Goal: Find specific page/section: Find specific page/section

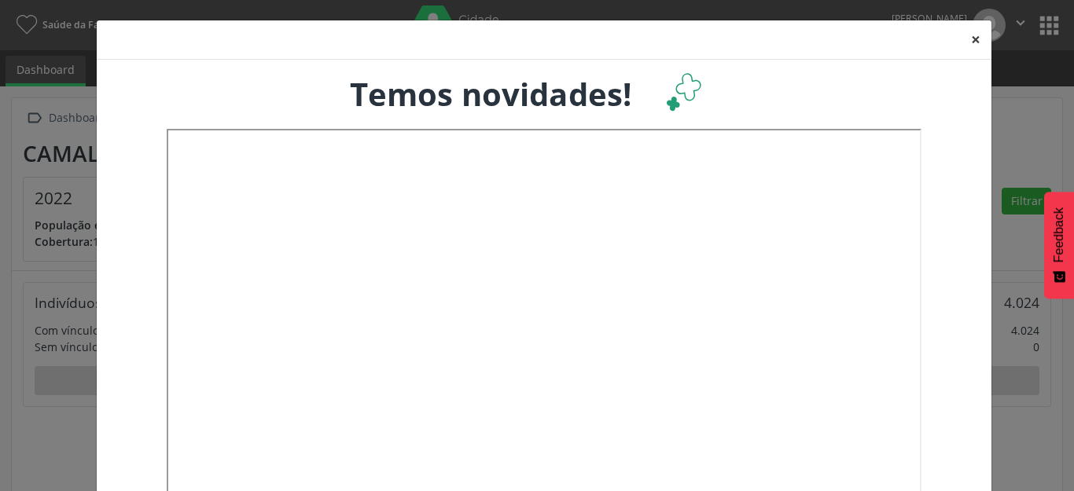
click at [967, 40] on button "×" at bounding box center [975, 39] width 31 height 39
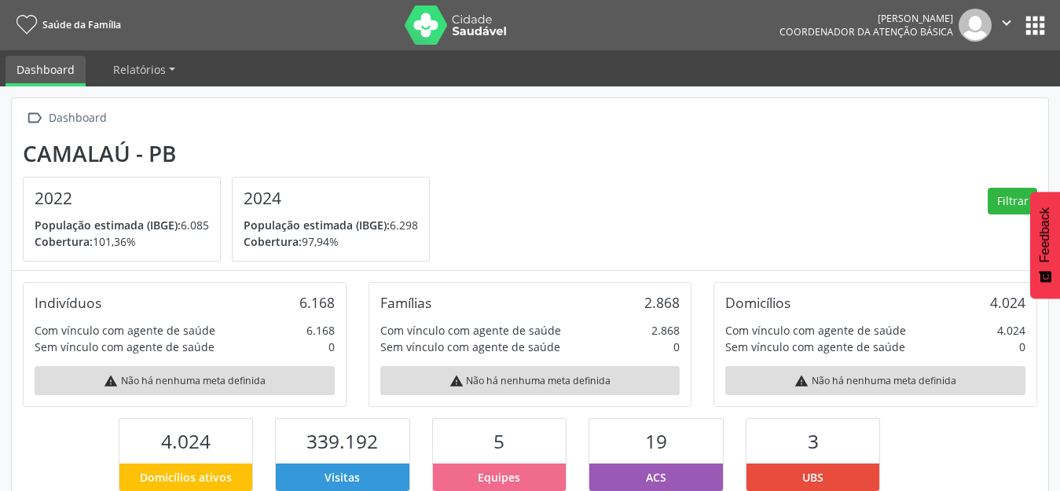
scroll to position [261, 345]
click at [1036, 24] on button "apps" at bounding box center [1036, 26] width 28 height 28
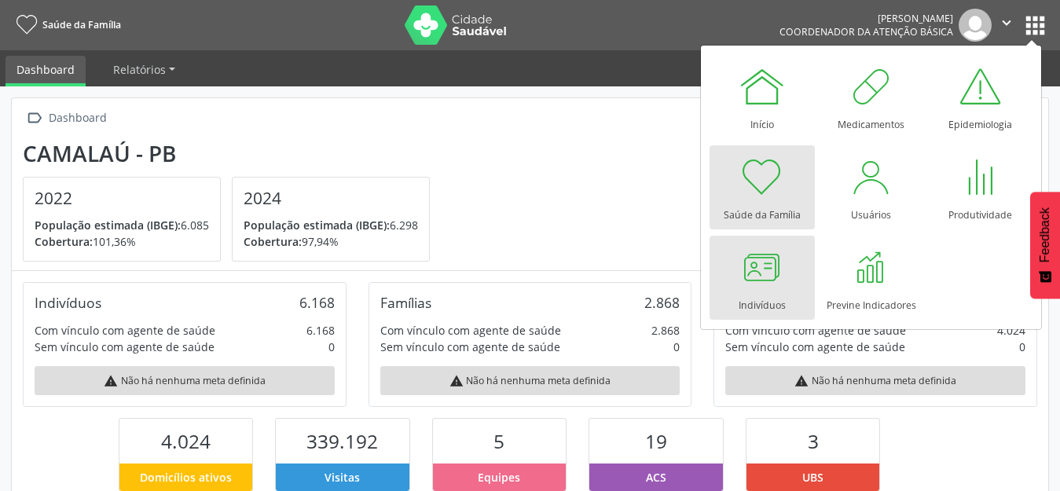
click at [769, 280] on div at bounding box center [762, 267] width 47 height 47
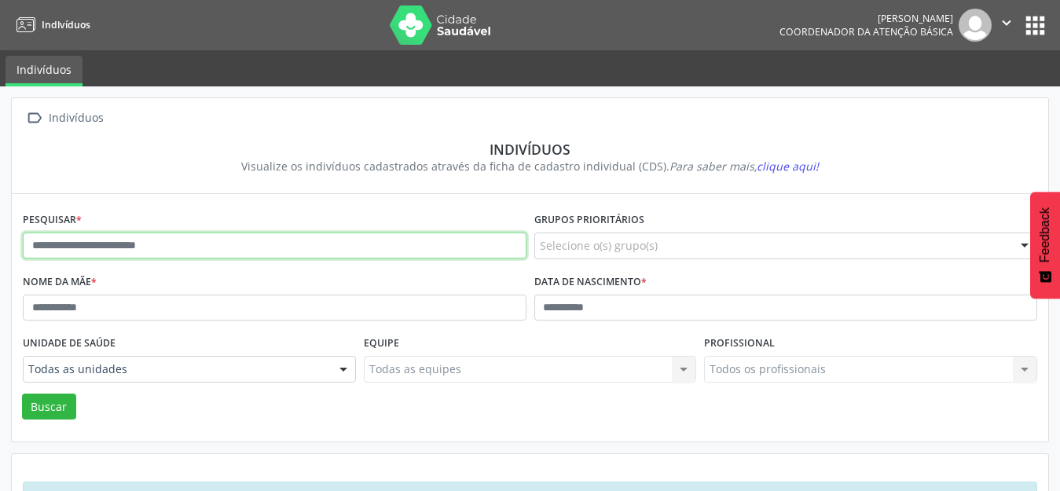
click at [156, 244] on input "text" at bounding box center [275, 246] width 504 height 27
type input "**********"
click at [22, 394] on button "Buscar" at bounding box center [49, 407] width 54 height 27
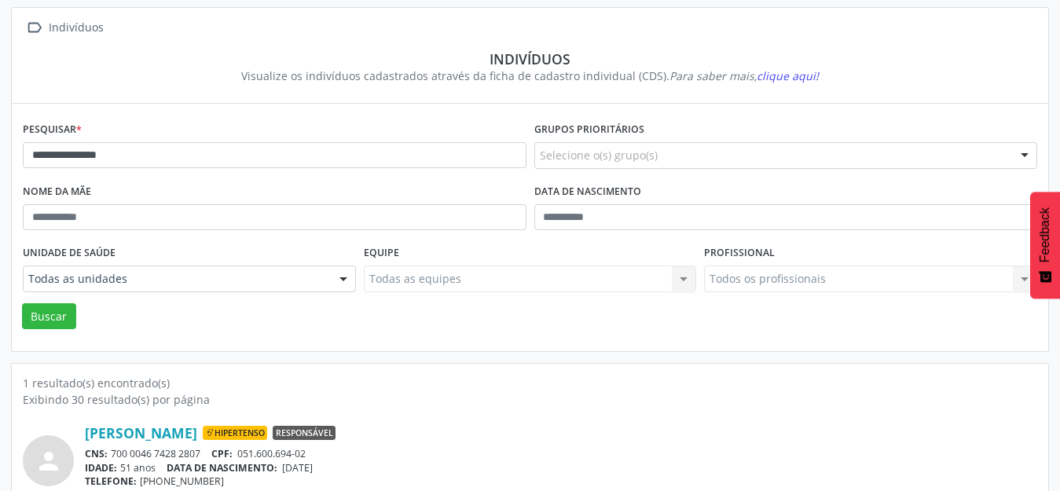
scroll to position [150, 0]
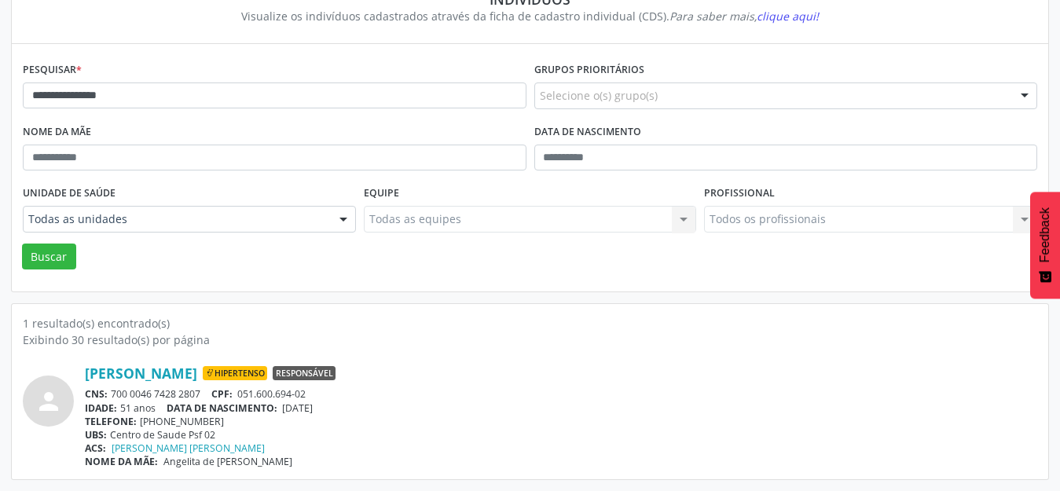
click at [774, 356] on div "person [PERSON_NAME] Hipertenso Responsável CNS: 700 0046 7428 2807 CPF: 051.60…" at bounding box center [530, 408] width 1015 height 120
click at [460, 381] on div "[PERSON_NAME] Hipertenso Responsável" at bounding box center [561, 373] width 953 height 17
click at [505, 308] on div "1 resultado(s) encontrado(s) Exibindo 30 resultado(s) por página person [PERSON…" at bounding box center [530, 391] width 1037 height 175
click at [307, 312] on div "1 resultado(s) encontrado(s) Exibindo 30 resultado(s) por página person [PERSON…" at bounding box center [530, 391] width 1037 height 175
drag, startPoint x: 1011, startPoint y: 353, endPoint x: 992, endPoint y: 343, distance: 21.5
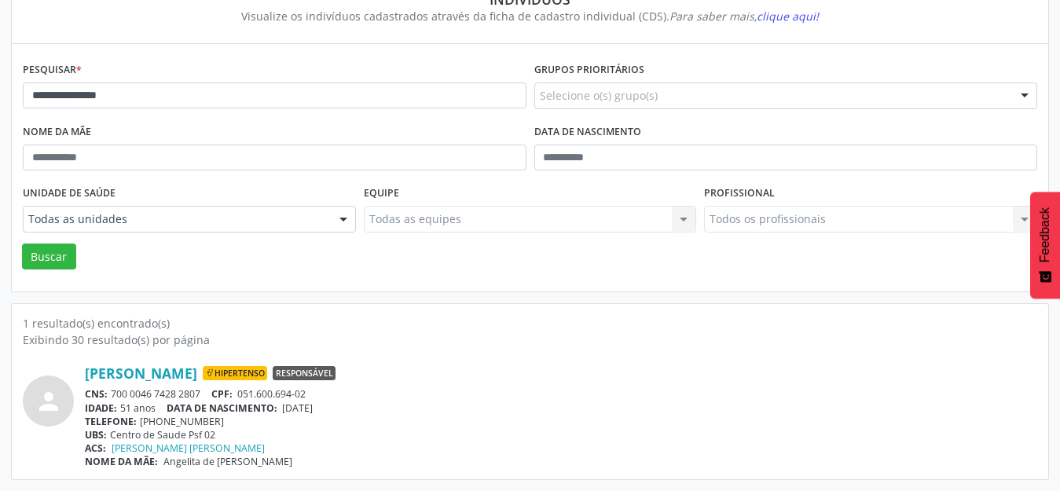
click at [1011, 353] on div "person [PERSON_NAME] Hipertenso Responsável CNS: 700 0046 7428 2807 CPF: 051.60…" at bounding box center [530, 408] width 1015 height 120
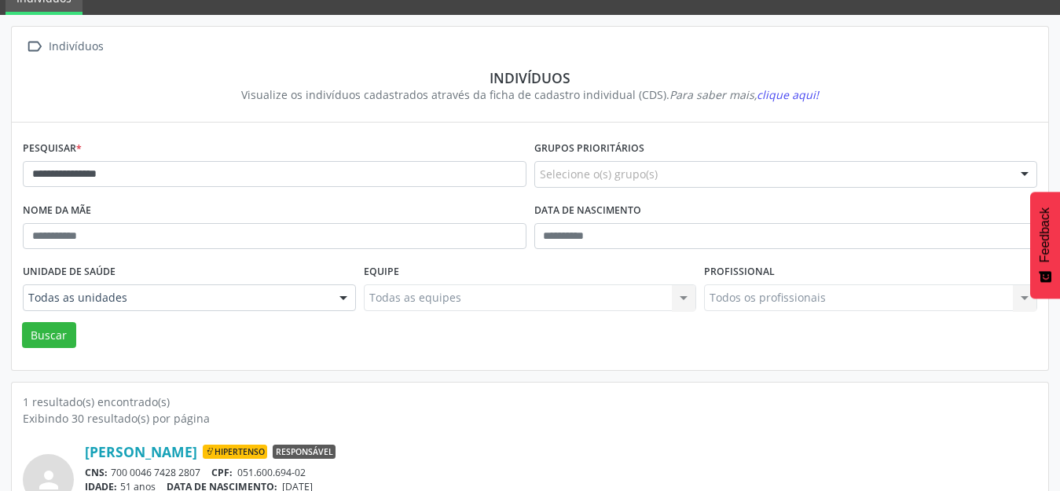
scroll to position [0, 0]
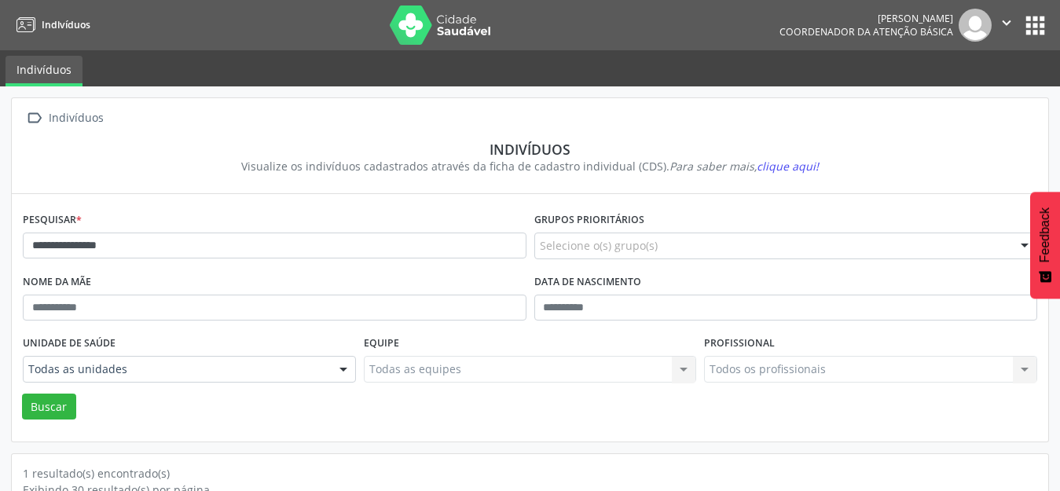
click at [1015, 16] on icon "" at bounding box center [1006, 22] width 17 height 17
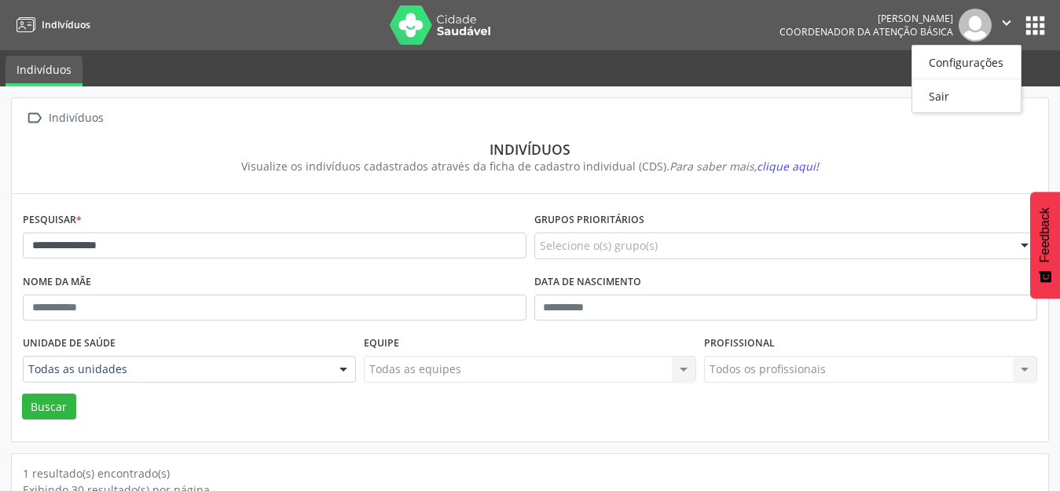
click at [1039, 27] on button "apps" at bounding box center [1036, 26] width 28 height 28
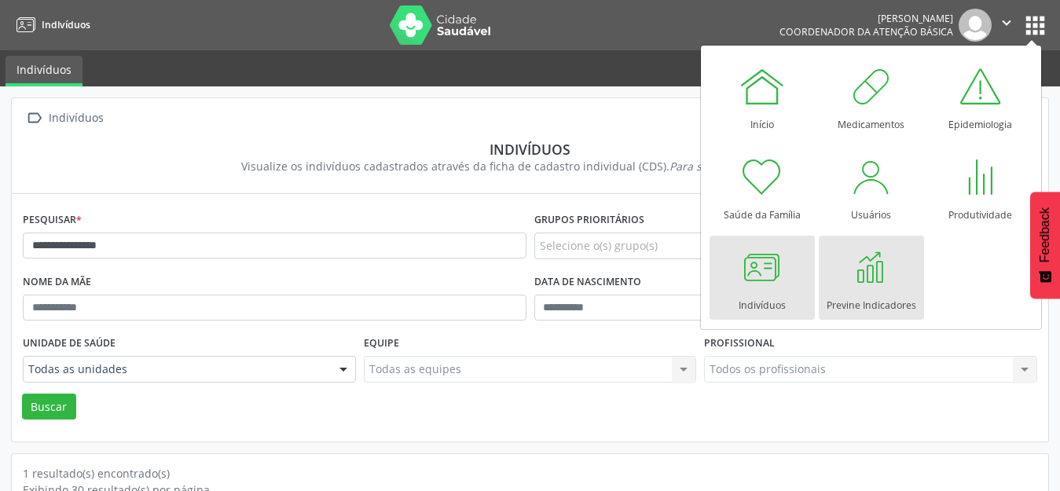
click at [856, 280] on div at bounding box center [871, 267] width 47 height 47
